Goal: Task Accomplishment & Management: Use online tool/utility

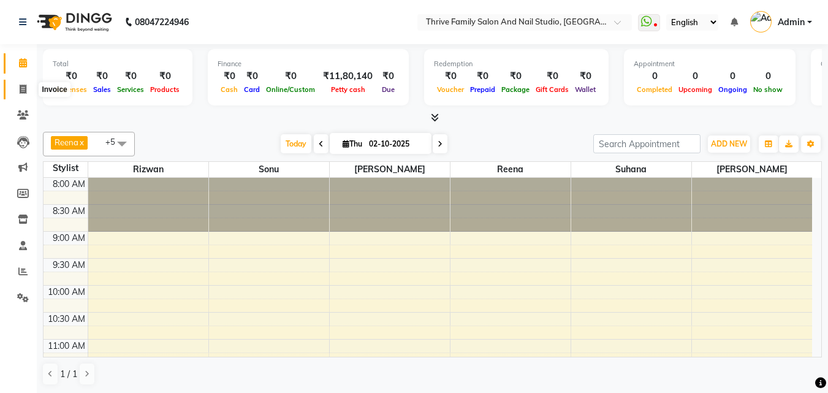
click at [17, 91] on span at bounding box center [22, 90] width 21 height 14
select select "5990"
select select "service"
